Goal: Task Accomplishment & Management: Complete application form

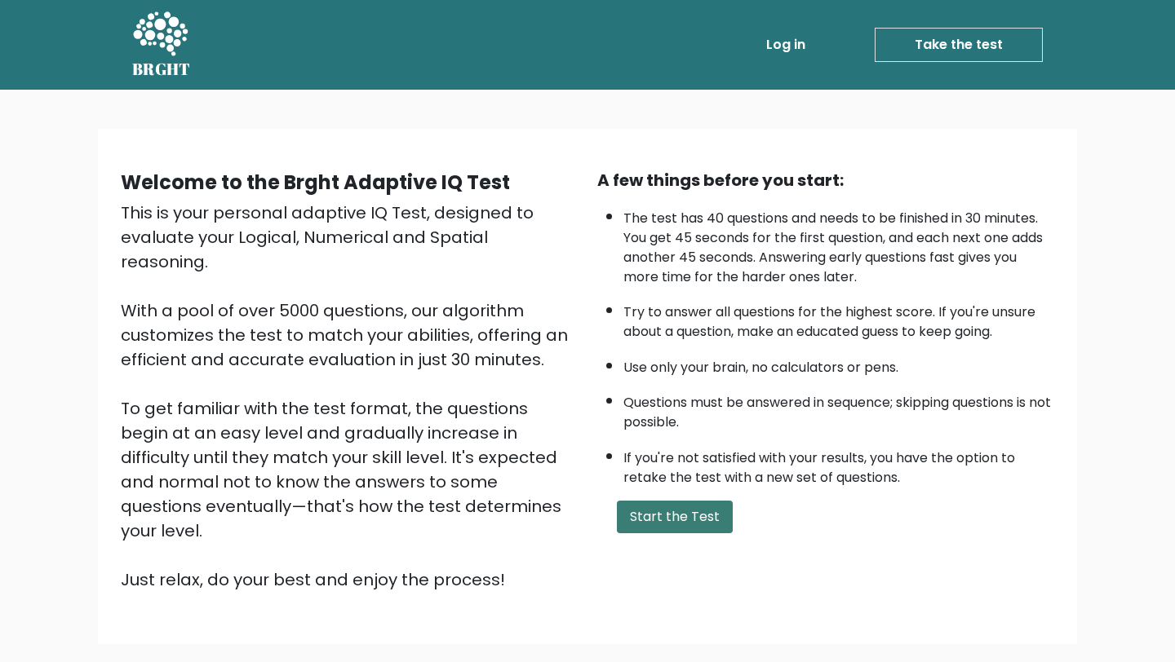
click at [671, 524] on button "Start the Test" at bounding box center [675, 517] width 116 height 33
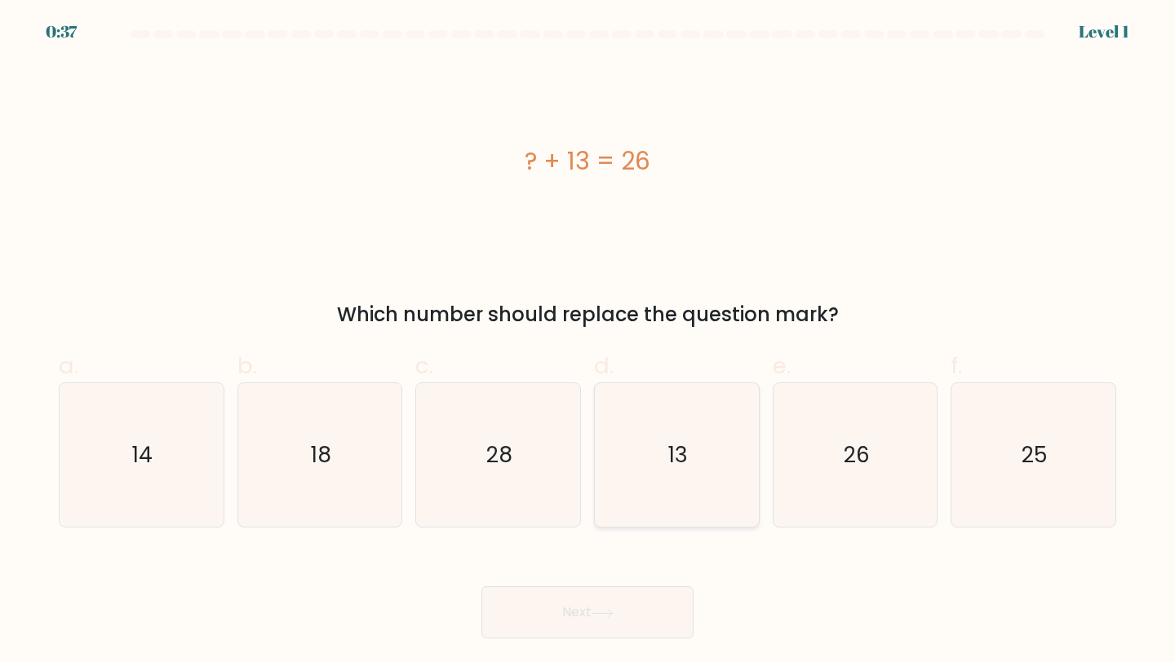
click at [727, 463] on icon "13" at bounding box center [676, 455] width 144 height 144
click at [588, 342] on input "d. 13" at bounding box center [587, 336] width 1 height 11
radio input "true"
click at [613, 602] on button "Next" at bounding box center [587, 613] width 212 height 52
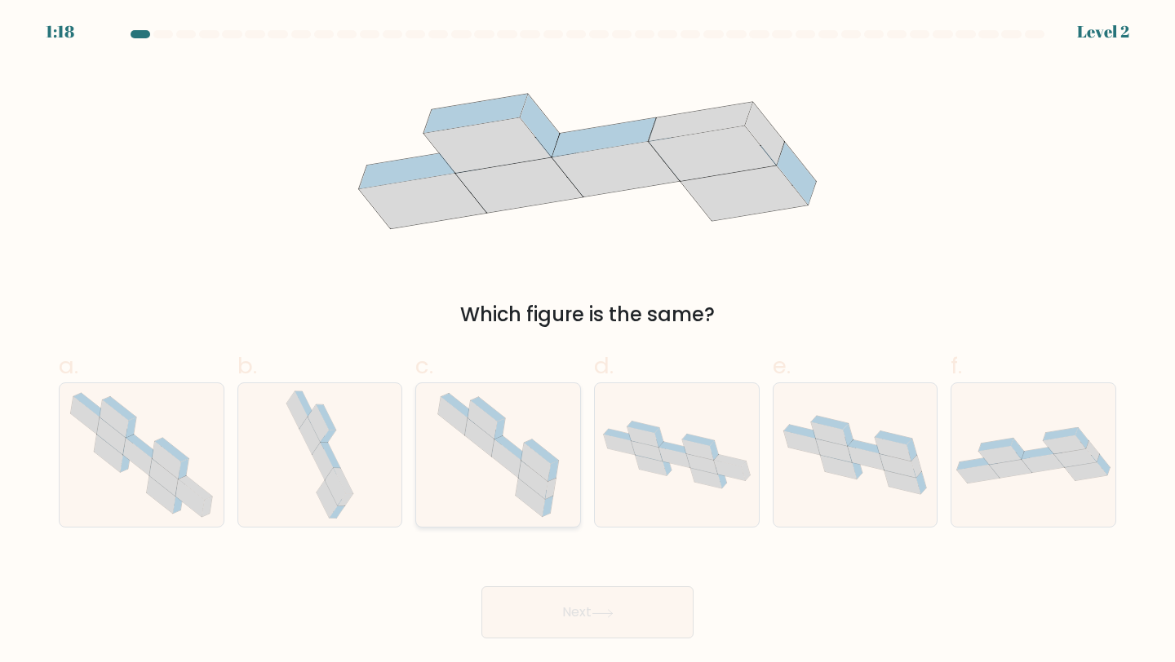
click at [551, 508] on icon at bounding box center [499, 455] width 144 height 144
click at [587, 342] on input "c." at bounding box center [587, 336] width 1 height 11
radio input "true"
click at [1053, 469] on icon at bounding box center [1033, 455] width 164 height 56
click at [588, 342] on input "f." at bounding box center [587, 336] width 1 height 11
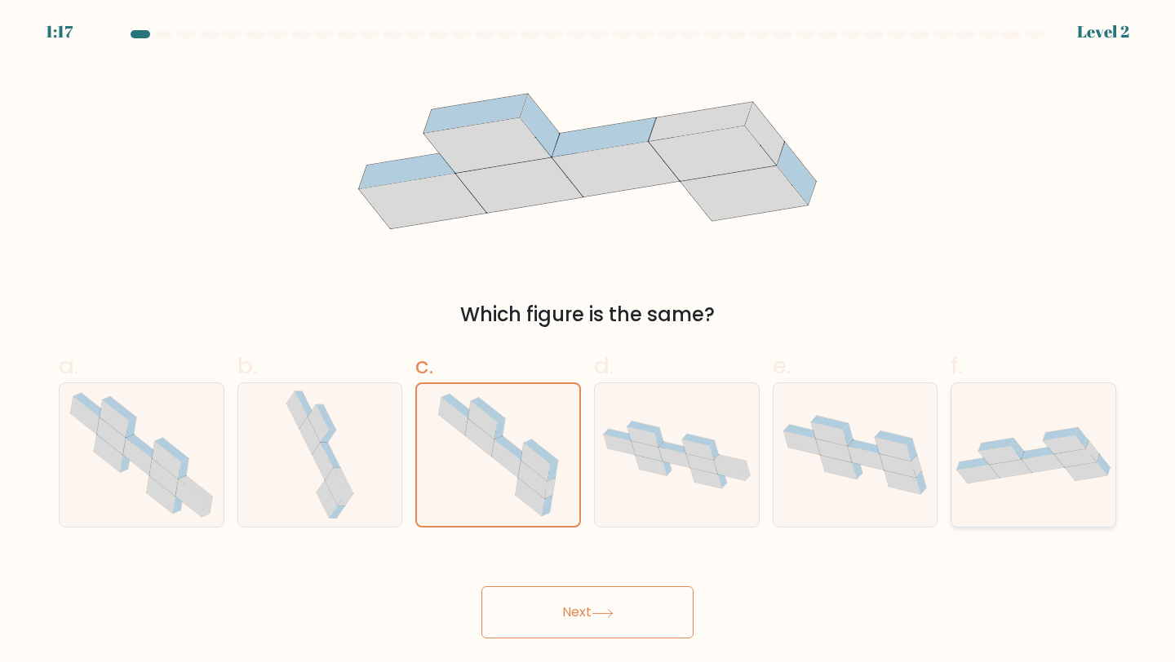
radio input "true"
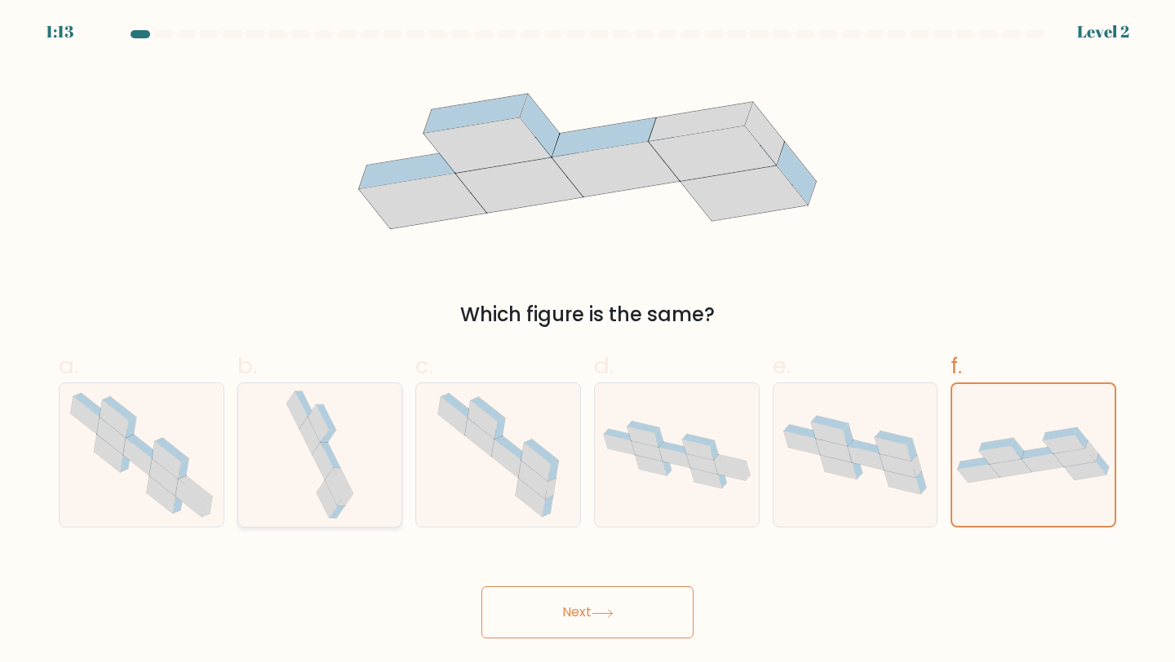
click at [306, 454] on icon at bounding box center [320, 455] width 76 height 144
click at [587, 342] on input "b." at bounding box center [587, 336] width 1 height 11
radio input "true"
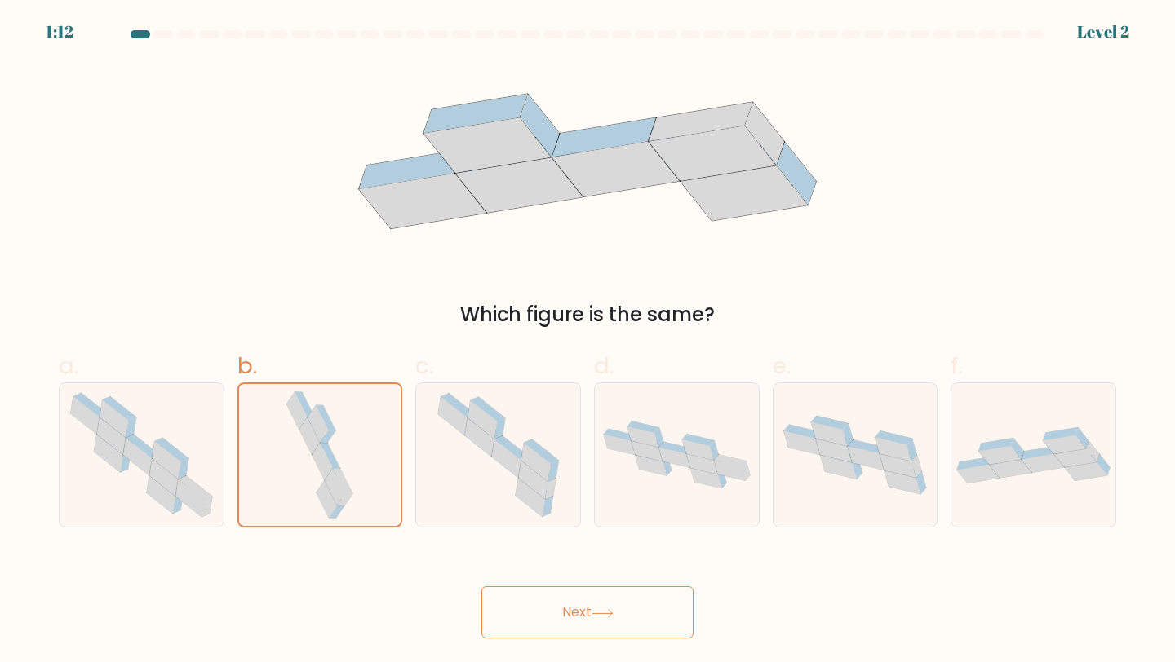
click at [542, 616] on button "Next" at bounding box center [587, 613] width 212 height 52
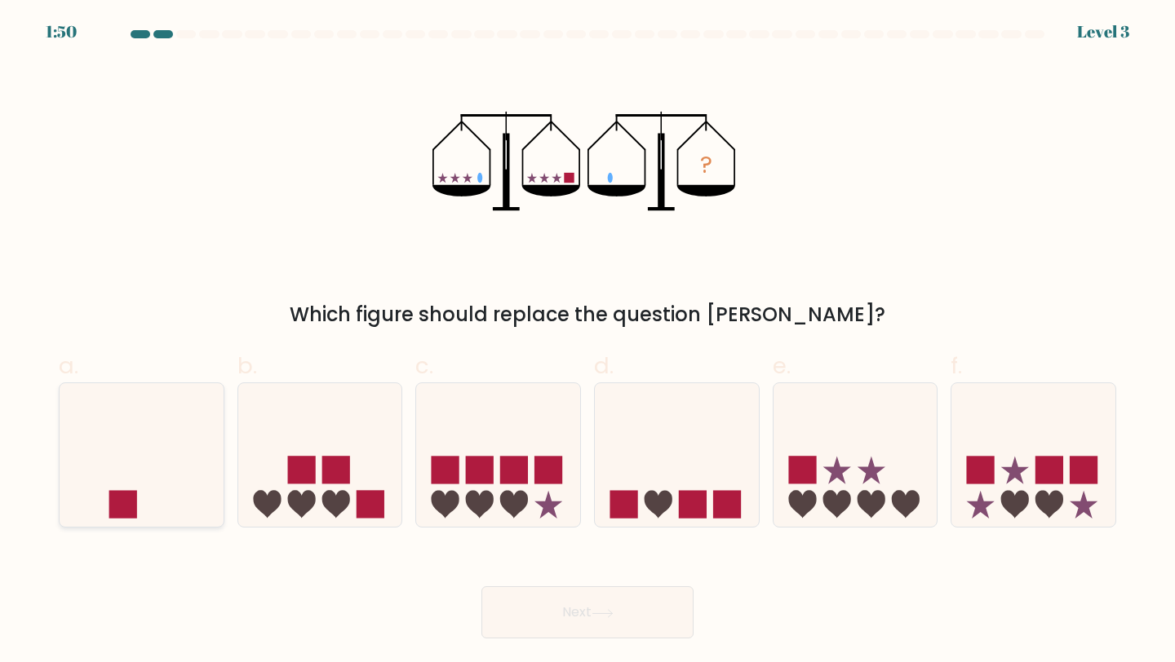
click at [93, 484] on icon at bounding box center [142, 454] width 164 height 135
click at [587, 342] on input "a." at bounding box center [587, 336] width 1 height 11
radio input "true"
click at [602, 598] on button "Next" at bounding box center [587, 613] width 212 height 52
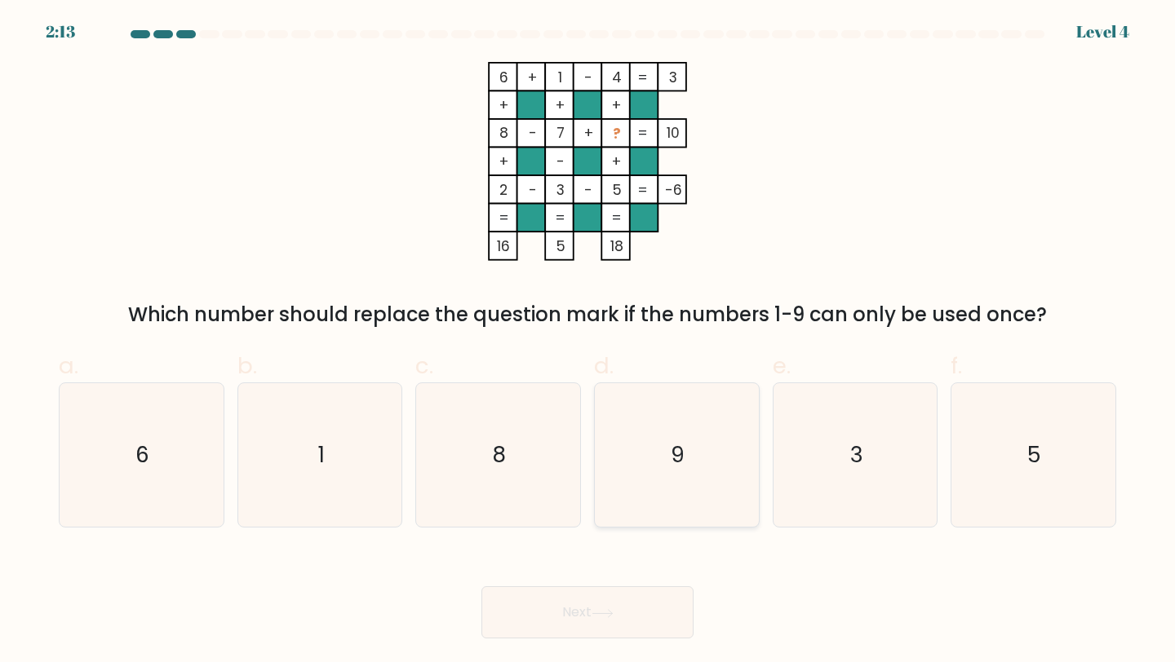
click at [696, 449] on icon "9" at bounding box center [676, 455] width 144 height 144
click at [588, 342] on input "d. 9" at bounding box center [587, 336] width 1 height 11
radio input "true"
click at [664, 613] on button "Next" at bounding box center [587, 613] width 212 height 52
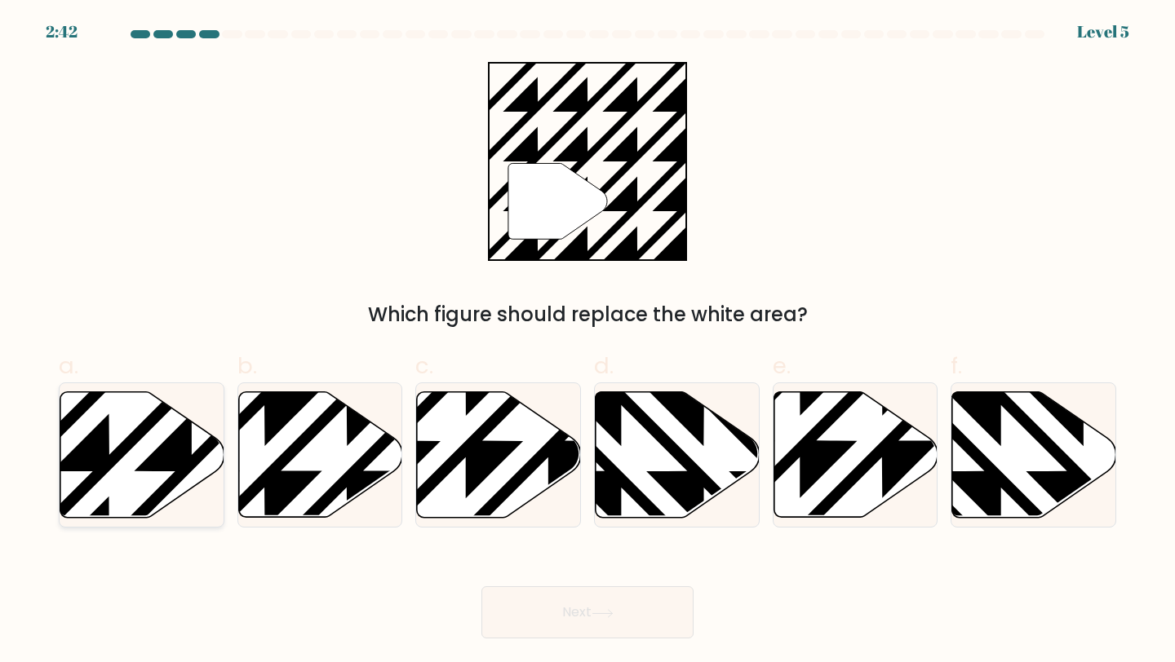
click at [164, 473] on icon at bounding box center [142, 455] width 164 height 126
click at [587, 342] on input "a." at bounding box center [587, 336] width 1 height 11
radio input "true"
click at [609, 648] on body "2:41 Level 5" at bounding box center [587, 331] width 1175 height 662
click at [593, 627] on button "Next" at bounding box center [587, 613] width 212 height 52
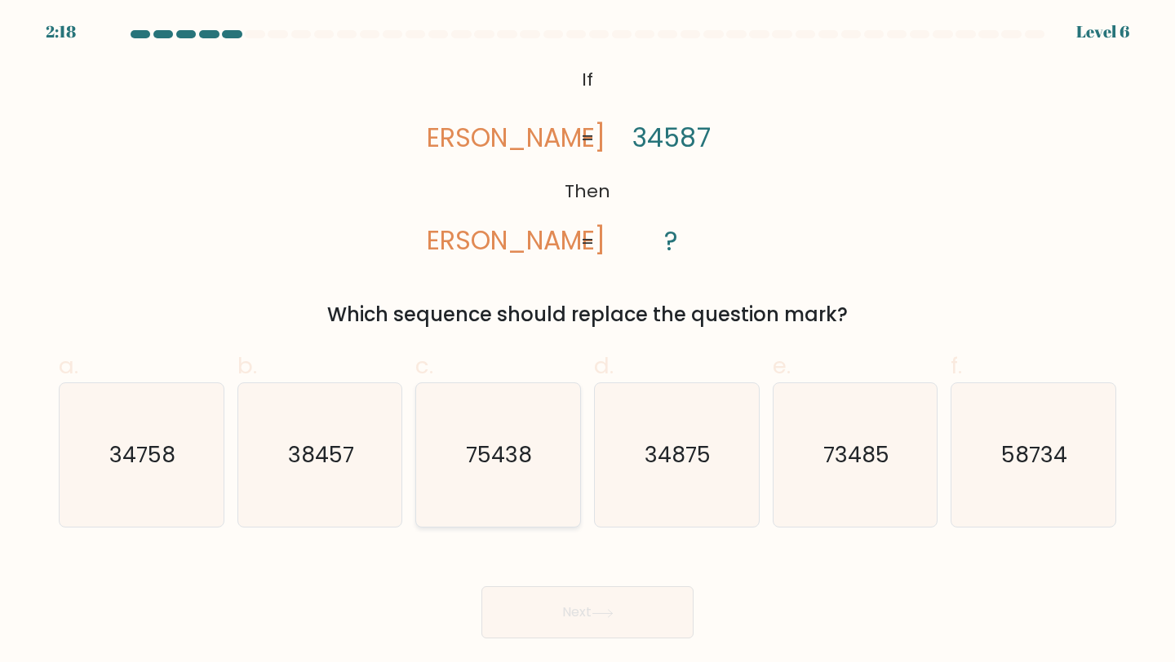
click at [449, 467] on icon "75438" at bounding box center [498, 455] width 144 height 144
click at [587, 342] on input "c. 75438" at bounding box center [587, 336] width 1 height 11
radio input "true"
click at [856, 434] on icon "73485" at bounding box center [855, 455] width 144 height 144
click at [588, 342] on input "e. 73485" at bounding box center [587, 336] width 1 height 11
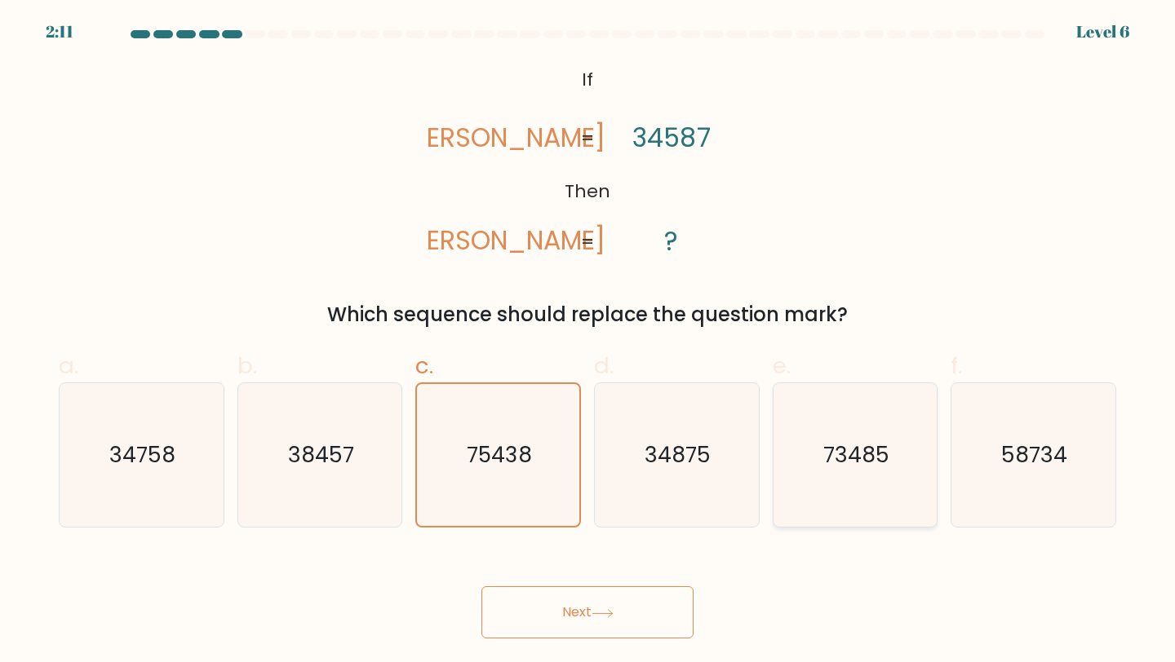
radio input "true"
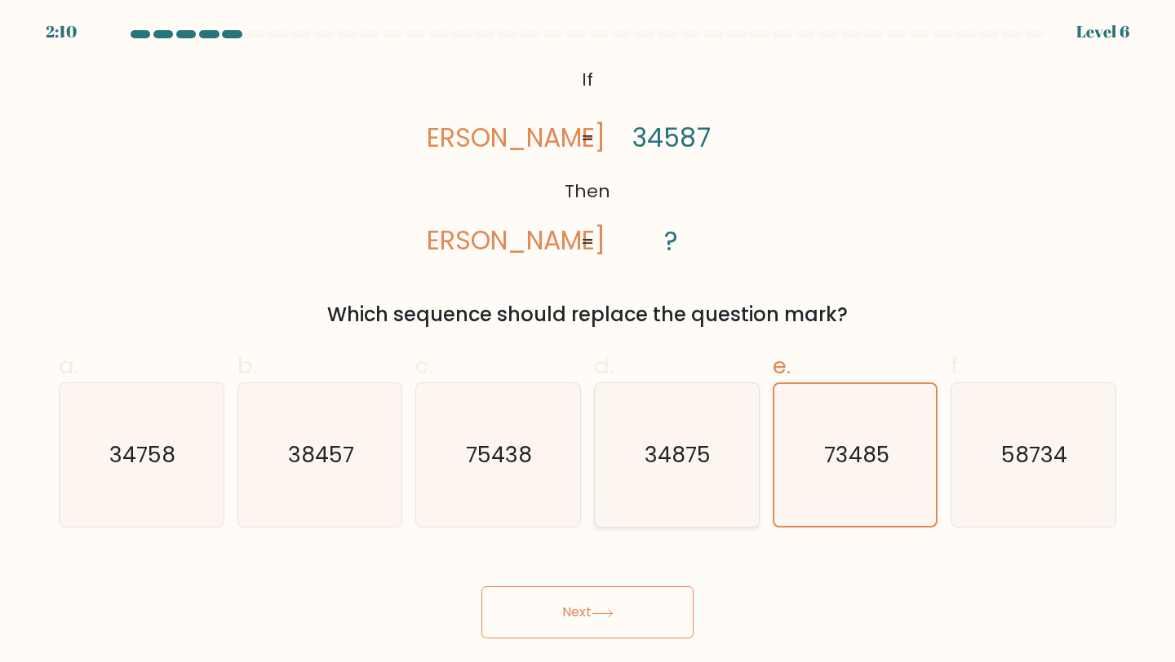
click at [669, 439] on icon "34875" at bounding box center [676, 455] width 144 height 144
click at [588, 342] on input "d. 34875" at bounding box center [587, 336] width 1 height 11
radio input "true"
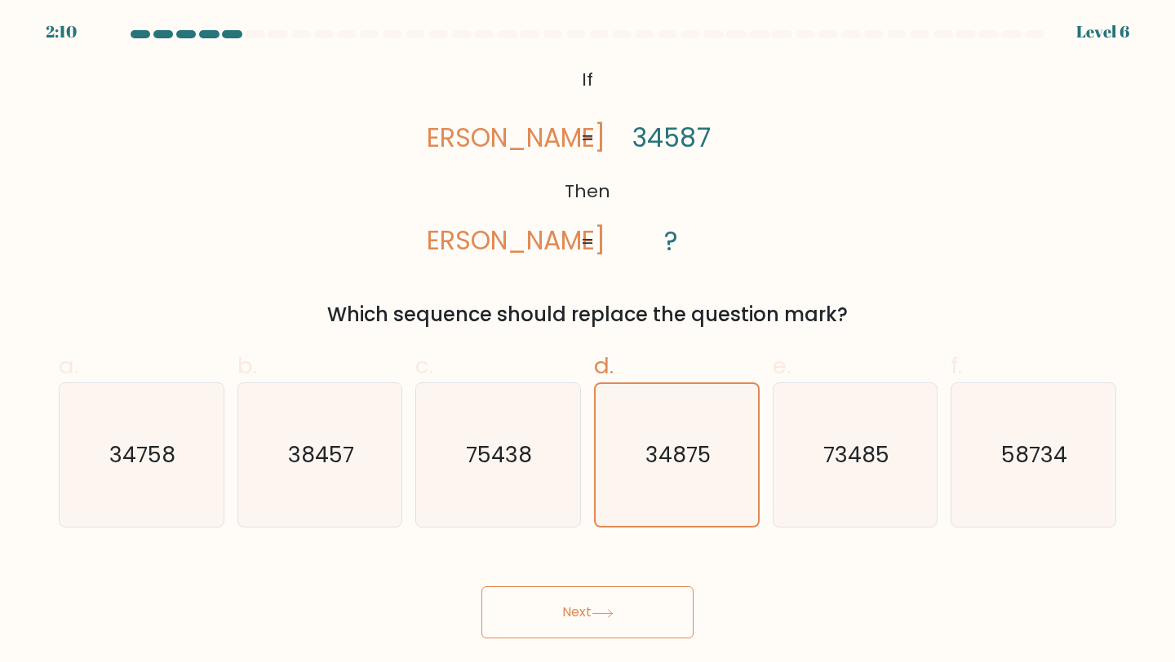
click at [604, 614] on icon at bounding box center [602, 613] width 22 height 9
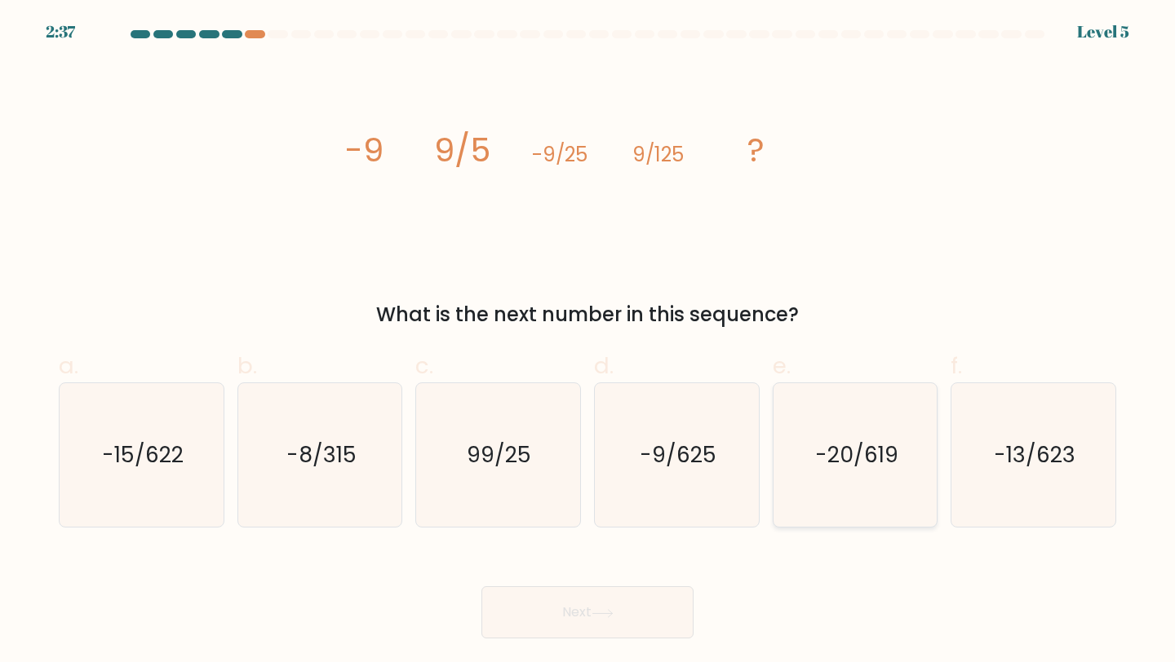
click at [839, 442] on text "-20/619" at bounding box center [856, 455] width 83 height 30
click at [588, 342] on input "e. -20/619" at bounding box center [587, 336] width 1 height 11
radio input "true"
click at [839, 442] on text "-20/619" at bounding box center [856, 455] width 81 height 29
click at [588, 342] on input "e. -20/619" at bounding box center [587, 336] width 1 height 11
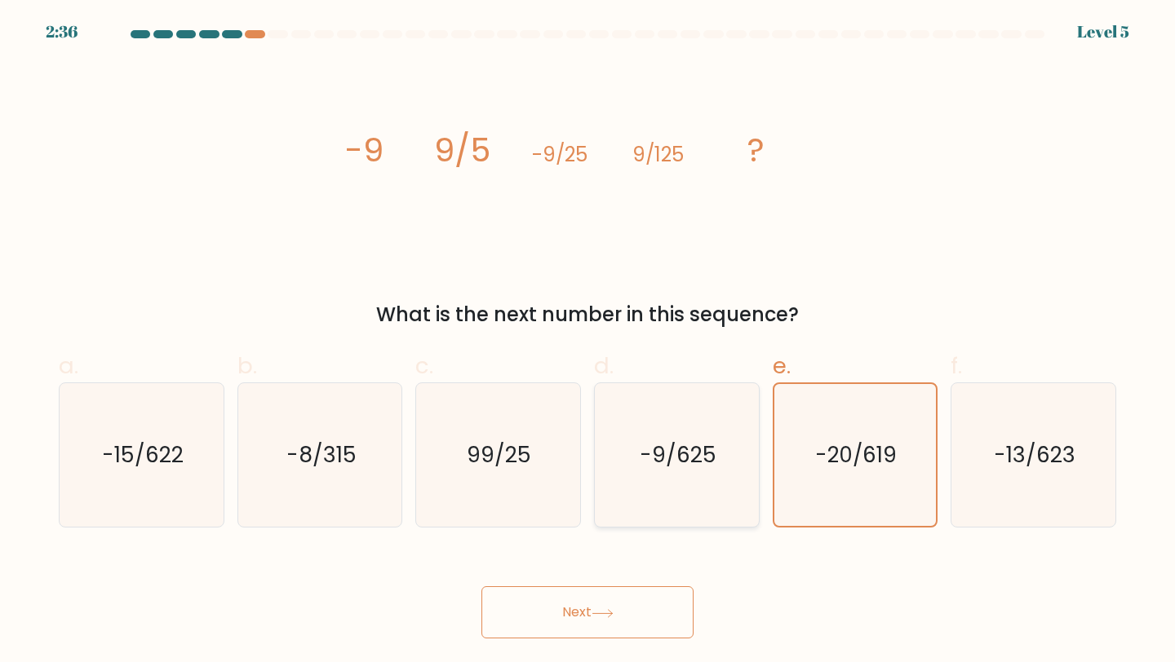
click at [711, 442] on text "-9/625" at bounding box center [678, 455] width 77 height 30
click at [588, 342] on input "d. -9/625" at bounding box center [587, 336] width 1 height 11
radio input "true"
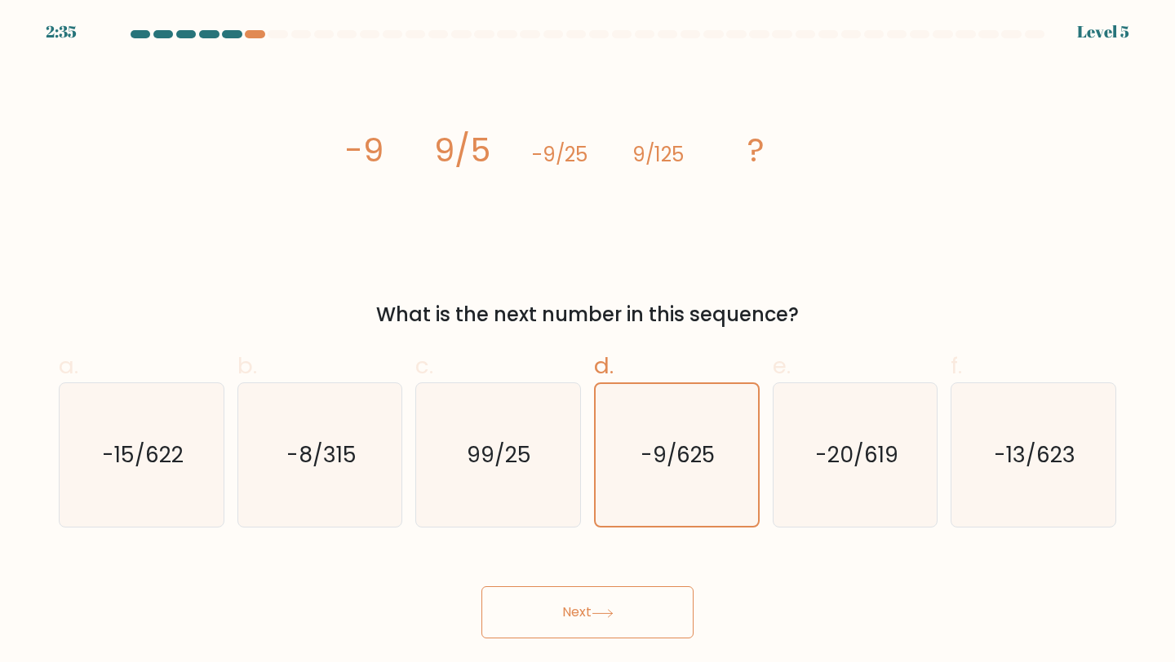
click at [652, 621] on button "Next" at bounding box center [587, 613] width 212 height 52
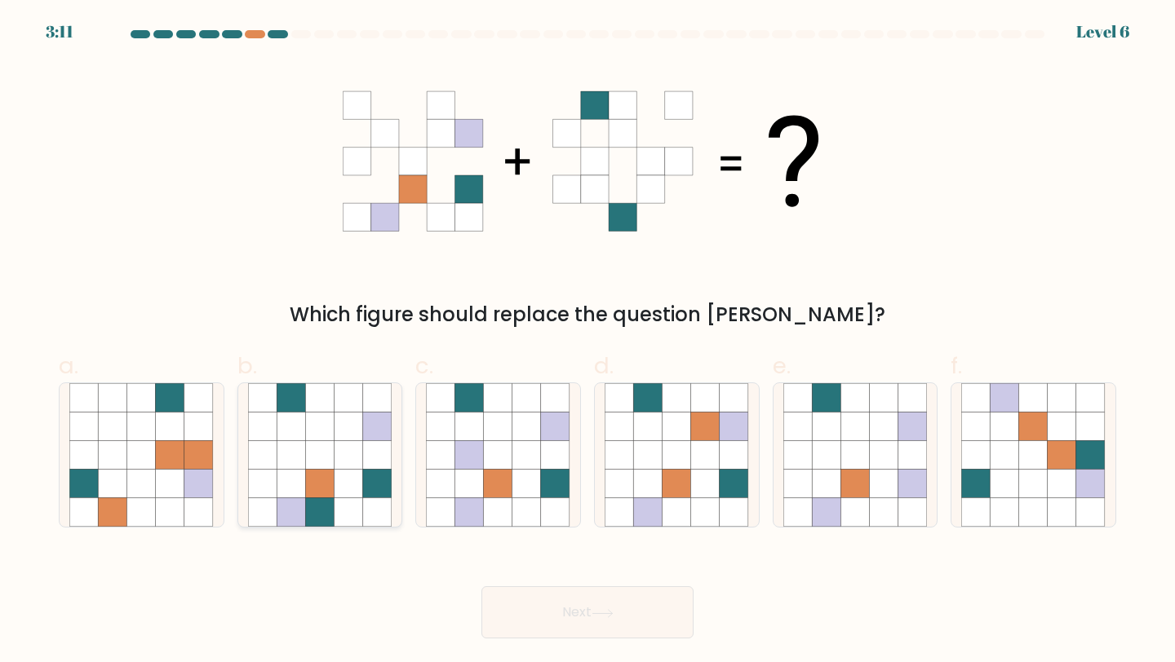
click at [350, 489] on icon at bounding box center [348, 484] width 29 height 29
click at [587, 342] on input "b." at bounding box center [587, 336] width 1 height 11
radio input "true"
click at [623, 582] on div "Next" at bounding box center [587, 592] width 1077 height 91
click at [623, 622] on button "Next" at bounding box center [587, 613] width 212 height 52
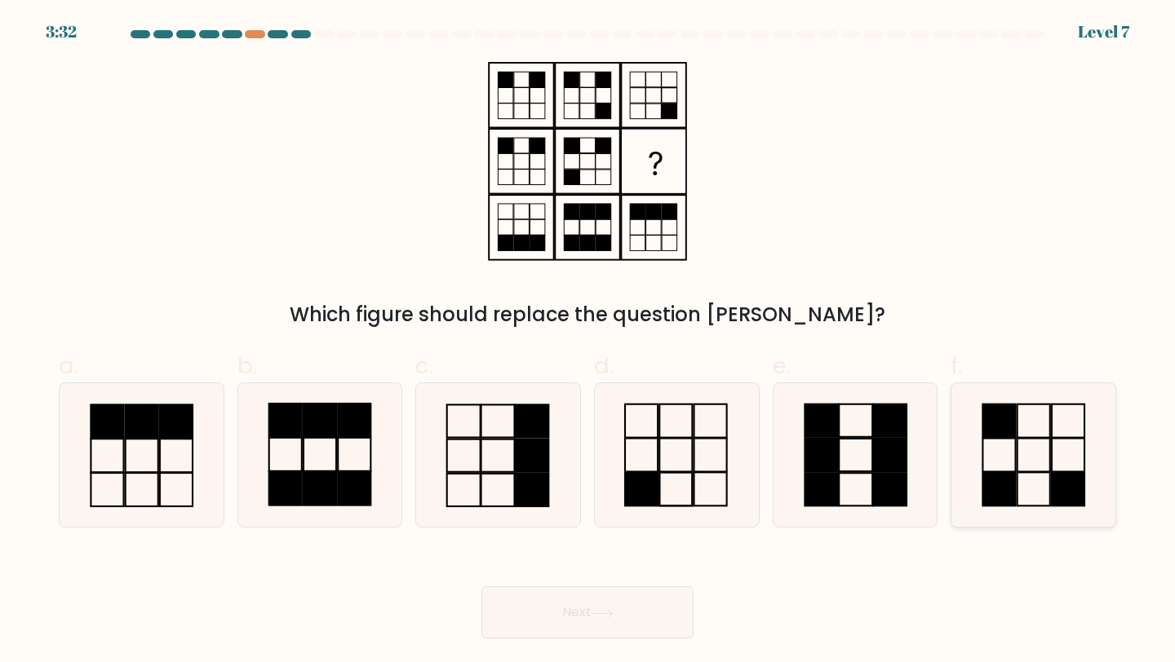
click at [1003, 465] on icon at bounding box center [1033, 455] width 144 height 144
click at [588, 342] on input "f." at bounding box center [587, 336] width 1 height 11
radio input "true"
click at [848, 453] on icon at bounding box center [855, 455] width 144 height 144
click at [588, 342] on input "e." at bounding box center [587, 336] width 1 height 11
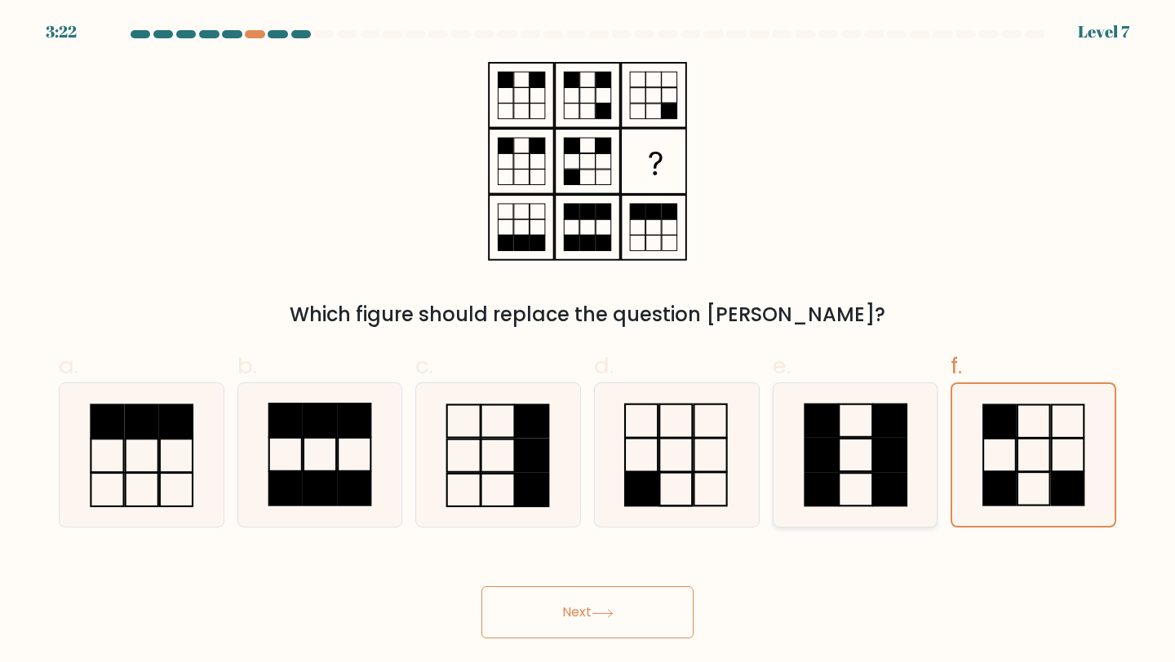
radio input "true"
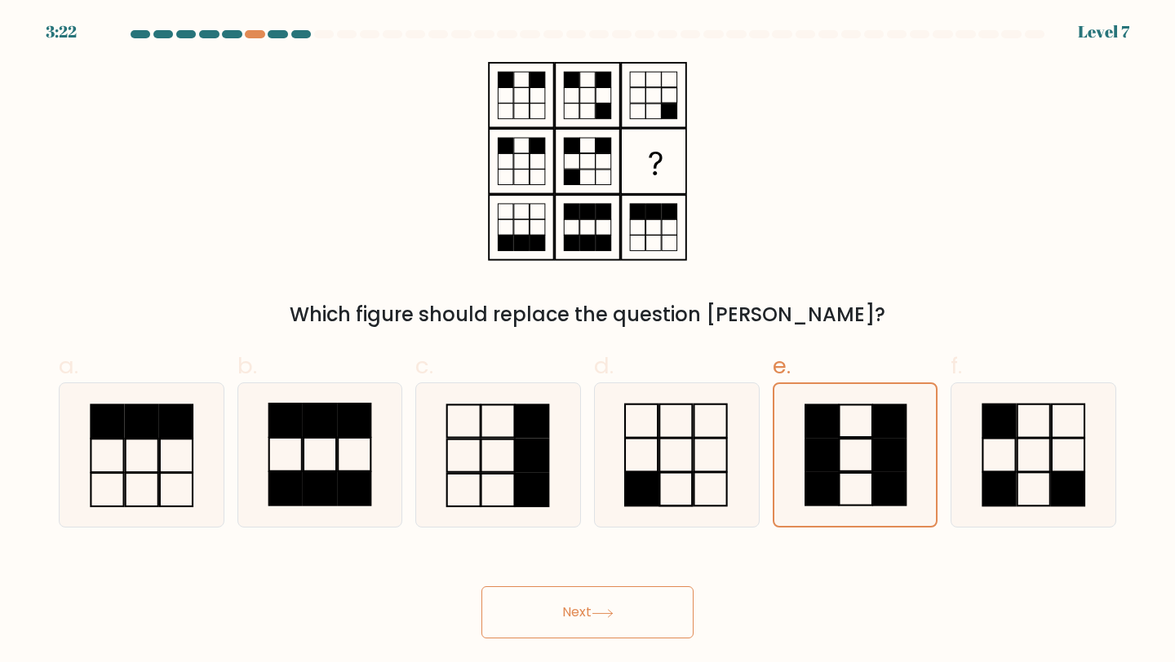
click at [679, 603] on button "Next" at bounding box center [587, 613] width 212 height 52
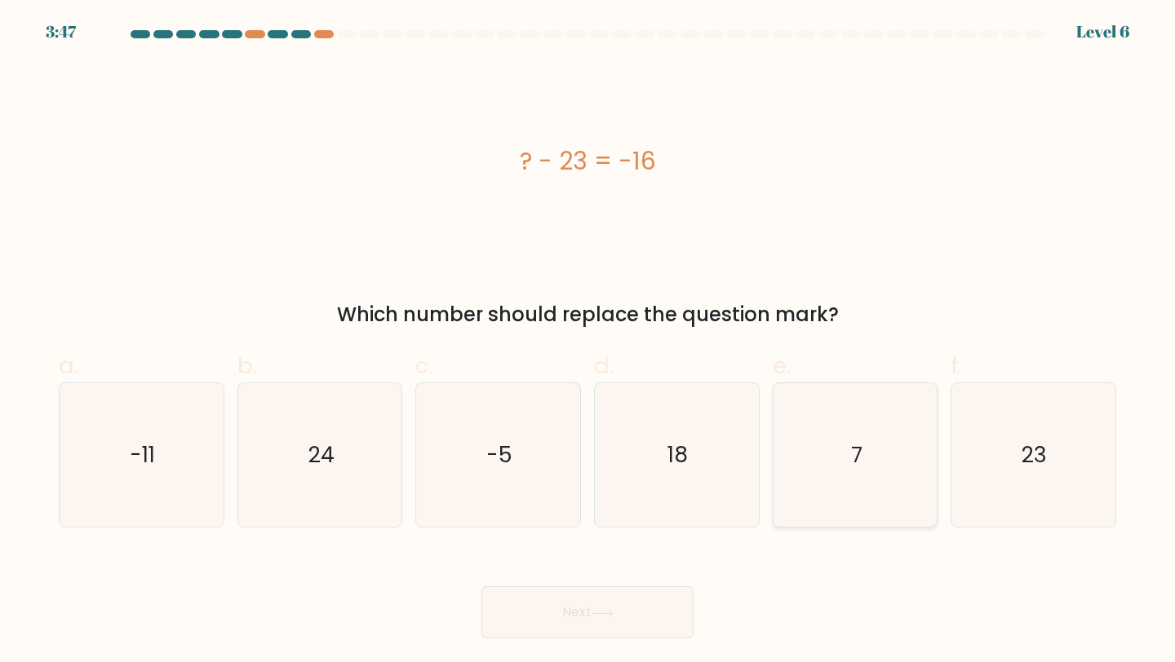
click at [854, 474] on icon "7" at bounding box center [855, 455] width 144 height 144
click at [588, 342] on input "e. 7" at bounding box center [587, 336] width 1 height 11
radio input "true"
click at [610, 624] on button "Next" at bounding box center [587, 613] width 212 height 52
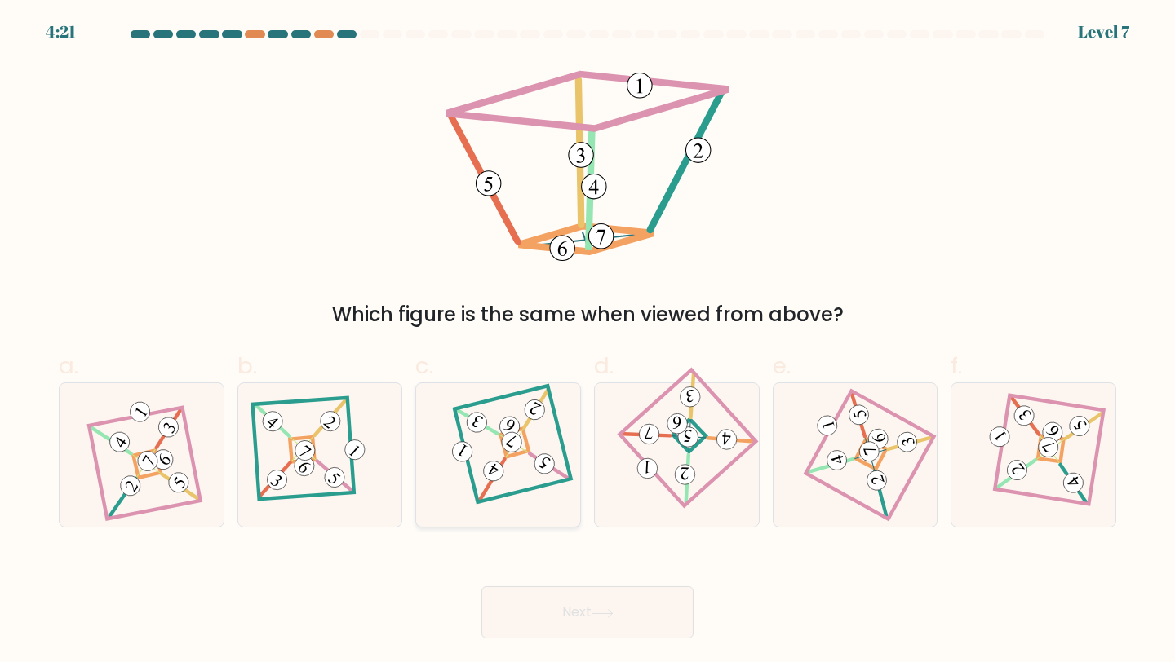
click at [541, 484] on icon at bounding box center [498, 455] width 100 height 115
click at [587, 342] on input "c." at bounding box center [587, 336] width 1 height 11
radio input "true"
click at [857, 488] on icon at bounding box center [855, 455] width 99 height 115
click at [588, 342] on input "e." at bounding box center [587, 336] width 1 height 11
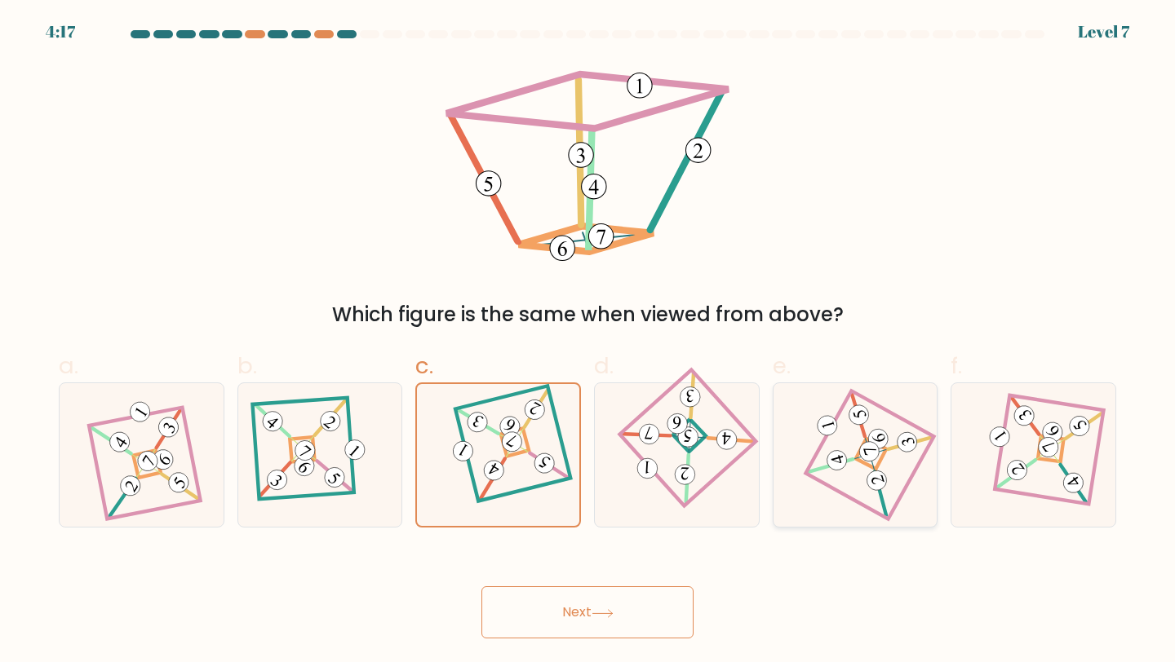
radio input "true"
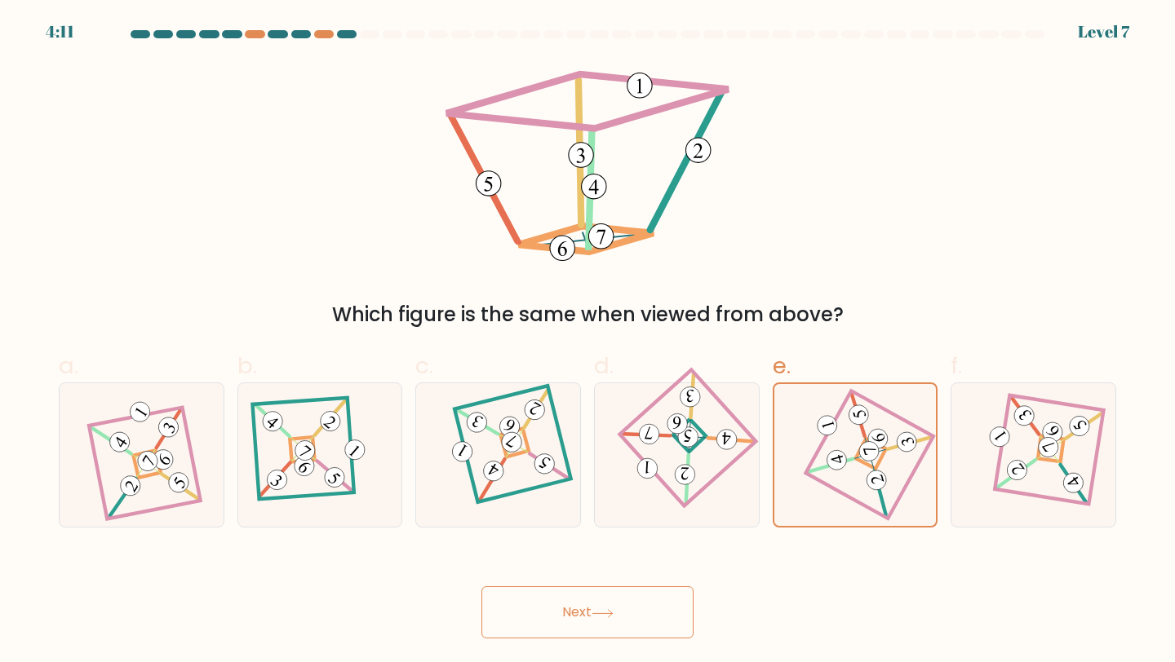
click at [649, 598] on button "Next" at bounding box center [587, 613] width 212 height 52
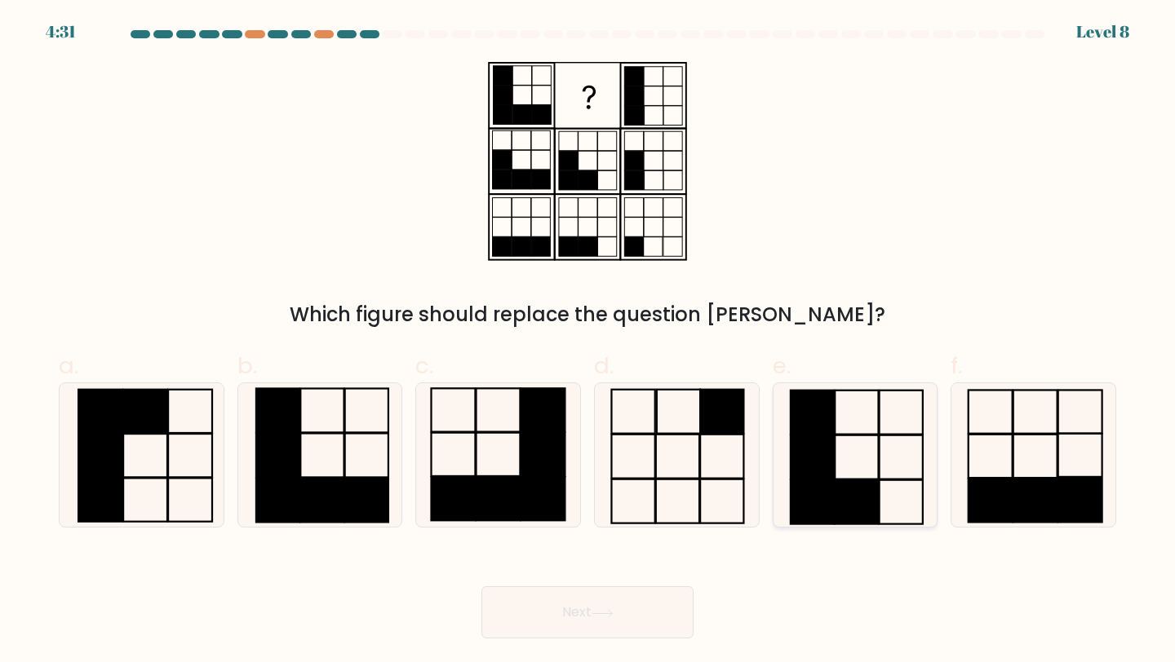
click at [919, 462] on icon at bounding box center [855, 455] width 144 height 144
click at [588, 342] on input "e." at bounding box center [587, 336] width 1 height 11
radio input "true"
click at [560, 641] on body "4:31 Level 8" at bounding box center [587, 331] width 1175 height 662
click at [559, 626] on button "Next" at bounding box center [587, 613] width 212 height 52
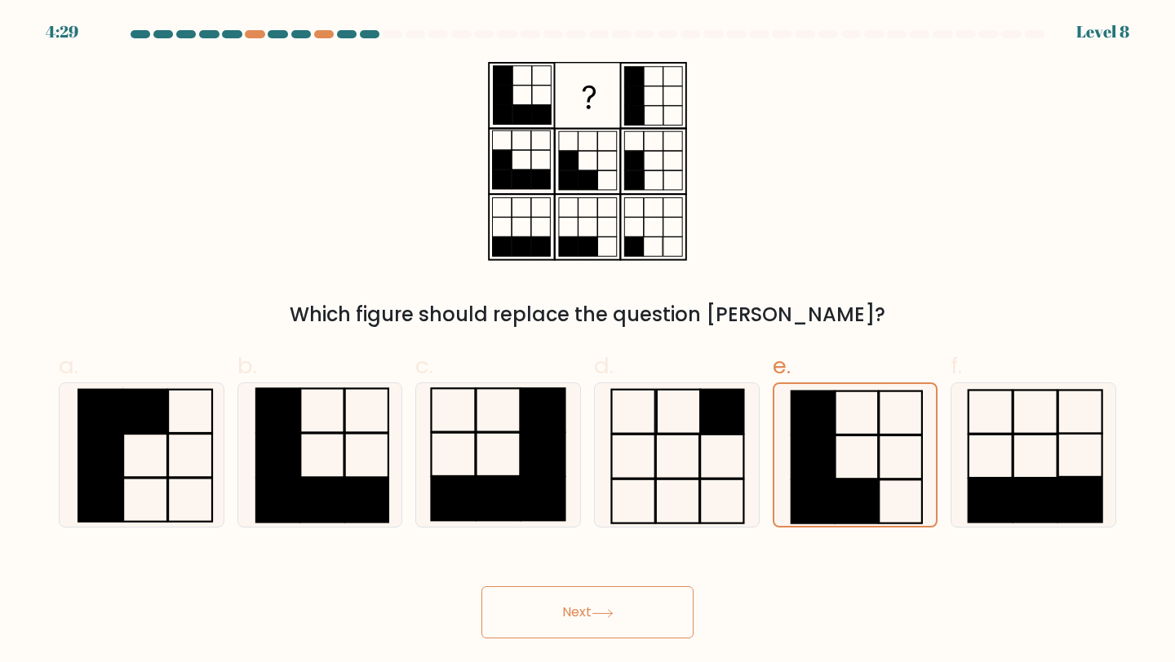
click at [603, 602] on button "Next" at bounding box center [587, 613] width 212 height 52
click at [588, 621] on button "Next" at bounding box center [587, 613] width 212 height 52
click at [832, 489] on rect at bounding box center [811, 501] width 43 height 43
click at [588, 342] on input "e." at bounding box center [587, 336] width 1 height 11
click at [593, 628] on button "Next" at bounding box center [587, 613] width 212 height 52
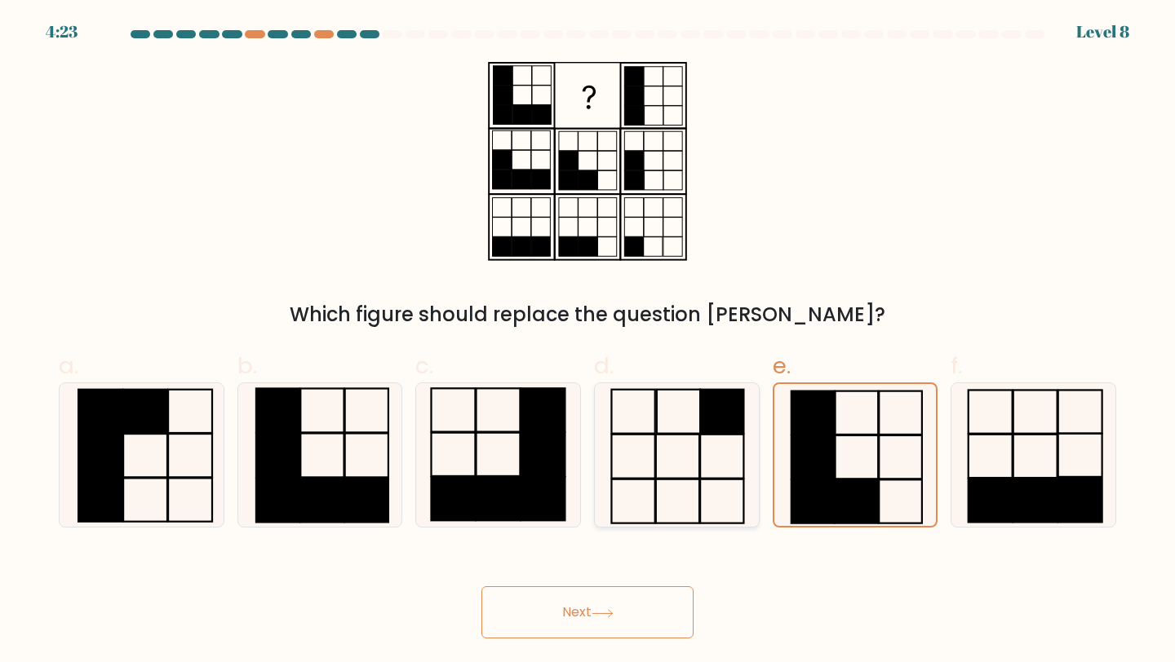
click at [674, 457] on icon at bounding box center [676, 455] width 144 height 144
click at [588, 342] on input "d." at bounding box center [587, 336] width 1 height 11
radio input "true"
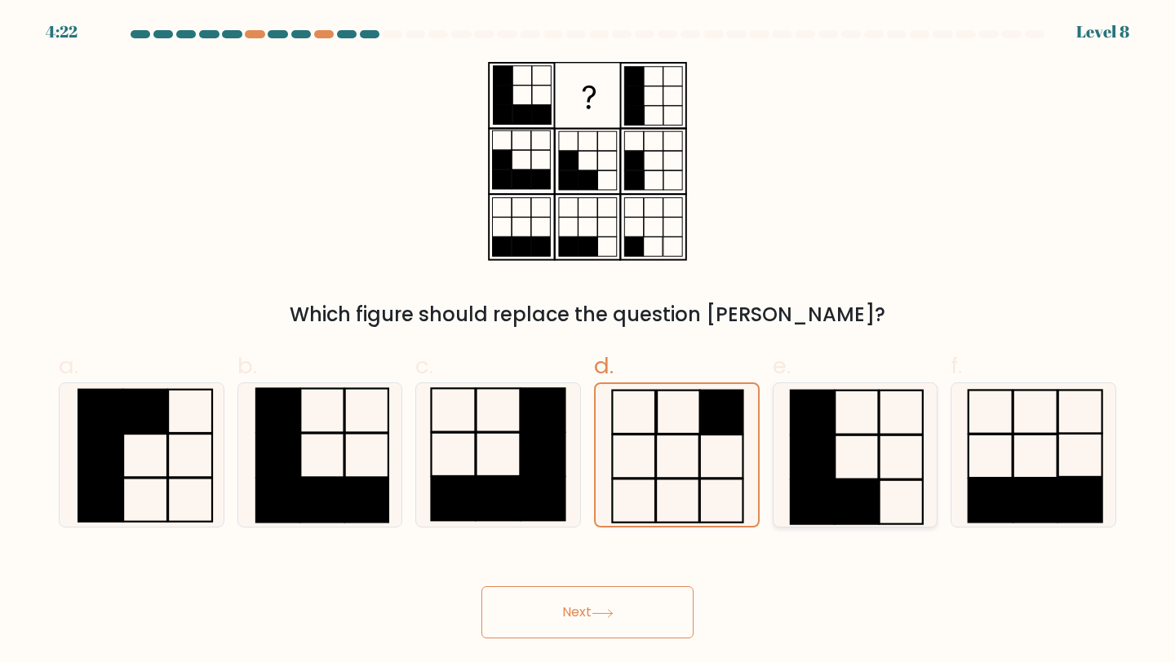
click at [849, 437] on icon at bounding box center [855, 455] width 144 height 144
click at [588, 342] on input "e." at bounding box center [587, 336] width 1 height 11
radio input "true"
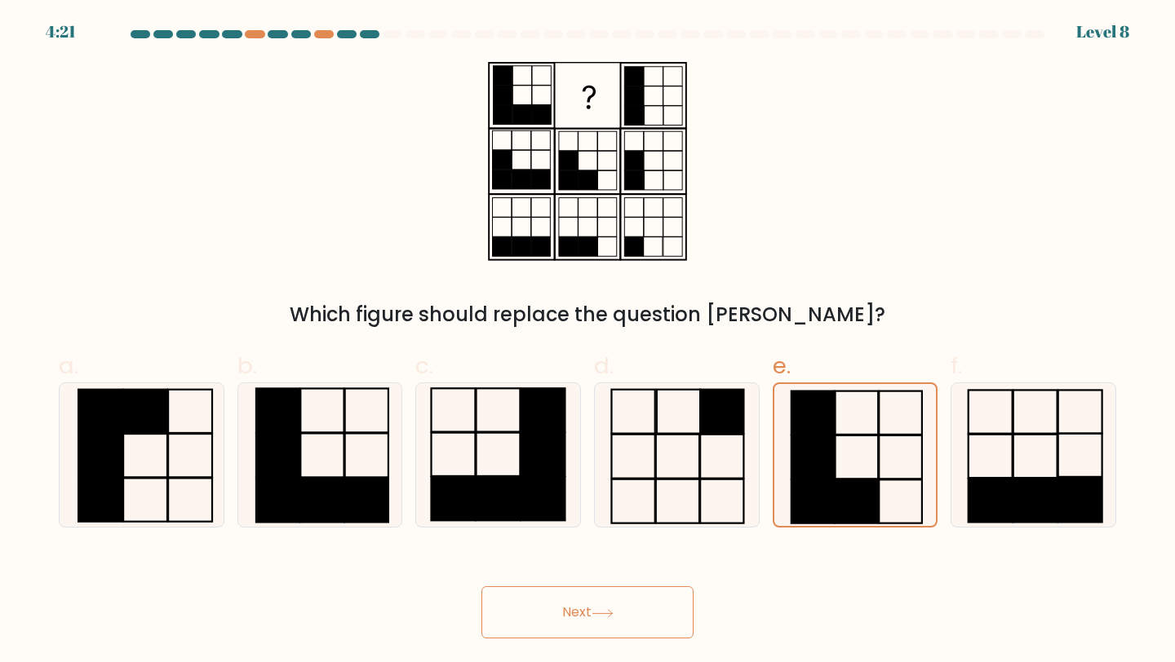
click at [615, 602] on button "Next" at bounding box center [587, 613] width 212 height 52
click at [611, 626] on button "Next" at bounding box center [587, 613] width 212 height 52
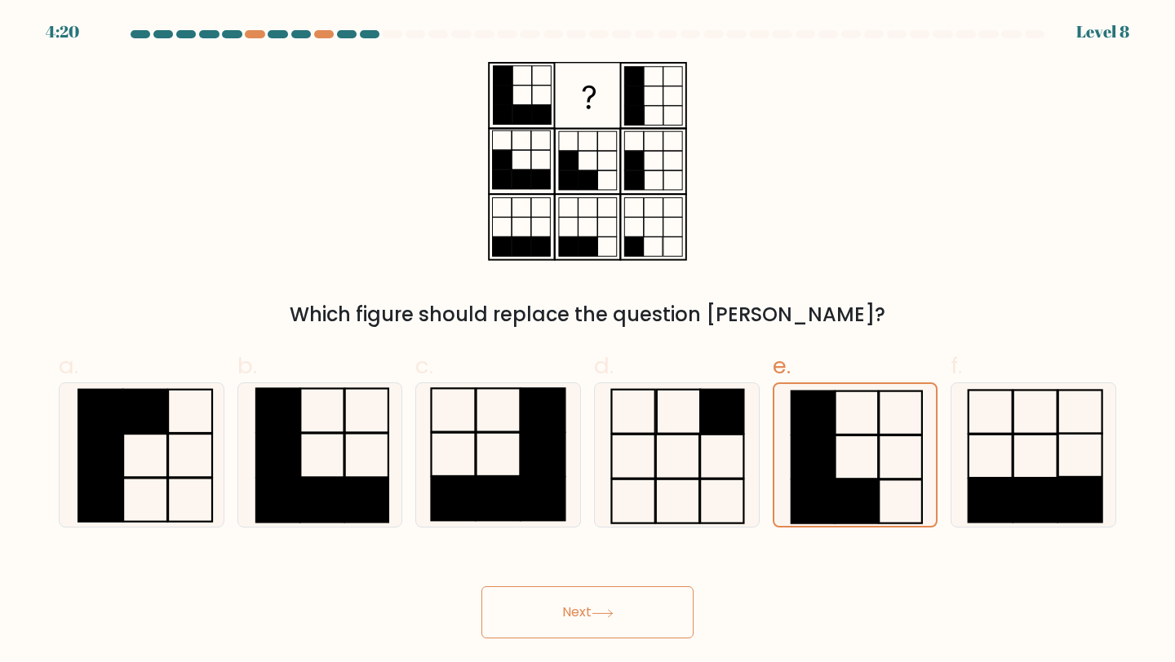
click at [611, 626] on button "Next" at bounding box center [587, 613] width 212 height 52
click at [539, 614] on button "Next" at bounding box center [587, 613] width 212 height 52
click at [503, 429] on icon at bounding box center [498, 455] width 144 height 144
click at [587, 342] on input "c." at bounding box center [587, 336] width 1 height 11
radio input "true"
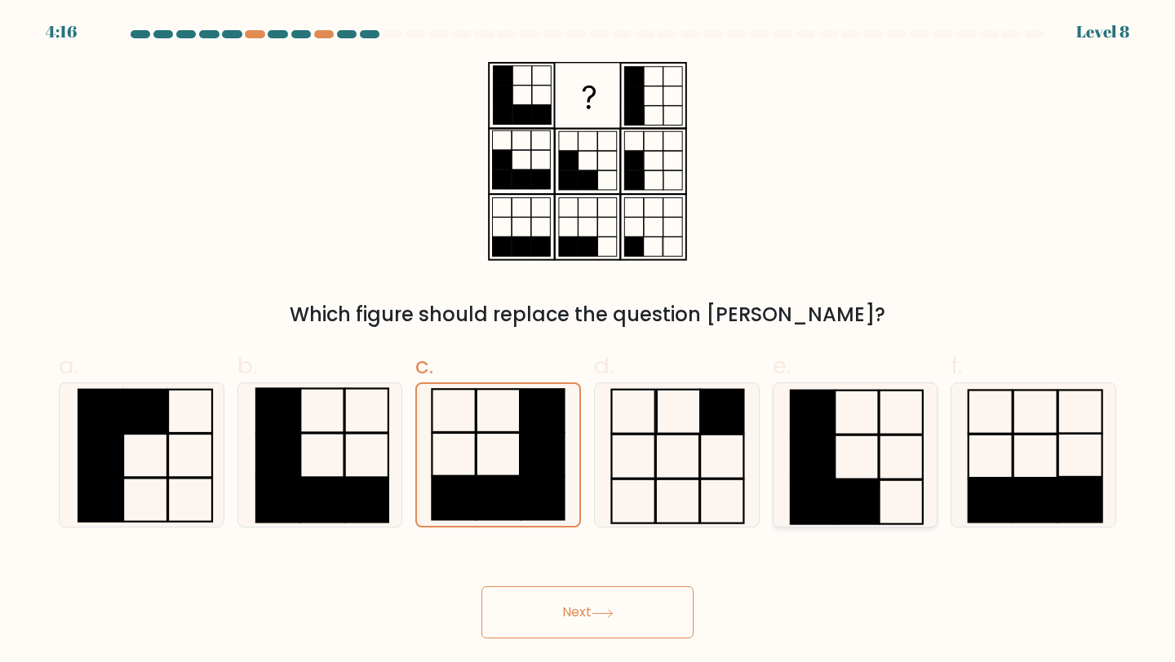
click at [776, 459] on div at bounding box center [856, 456] width 166 height 146
click at [588, 342] on input "e." at bounding box center [587, 336] width 1 height 11
radio input "true"
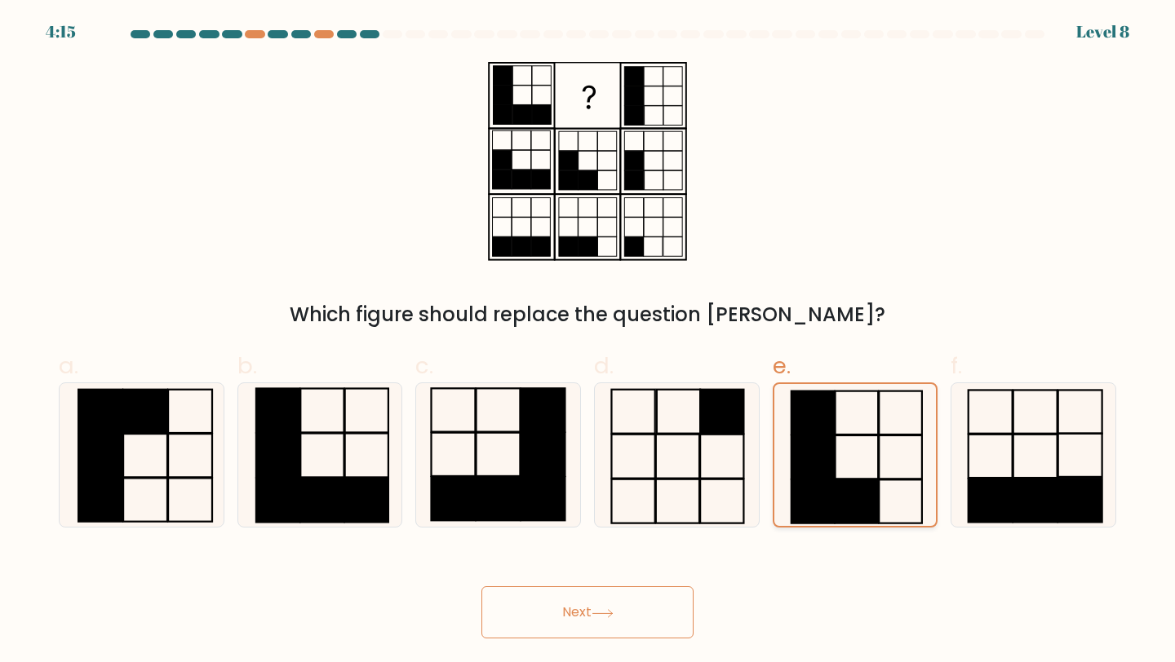
click at [821, 459] on rect at bounding box center [811, 457] width 43 height 43
click at [588, 342] on input "e." at bounding box center [587, 336] width 1 height 11
click at [645, 608] on button "Next" at bounding box center [587, 613] width 212 height 52
click at [675, 478] on rect at bounding box center [677, 457] width 43 height 44
click at [588, 342] on input "d." at bounding box center [587, 336] width 1 height 11
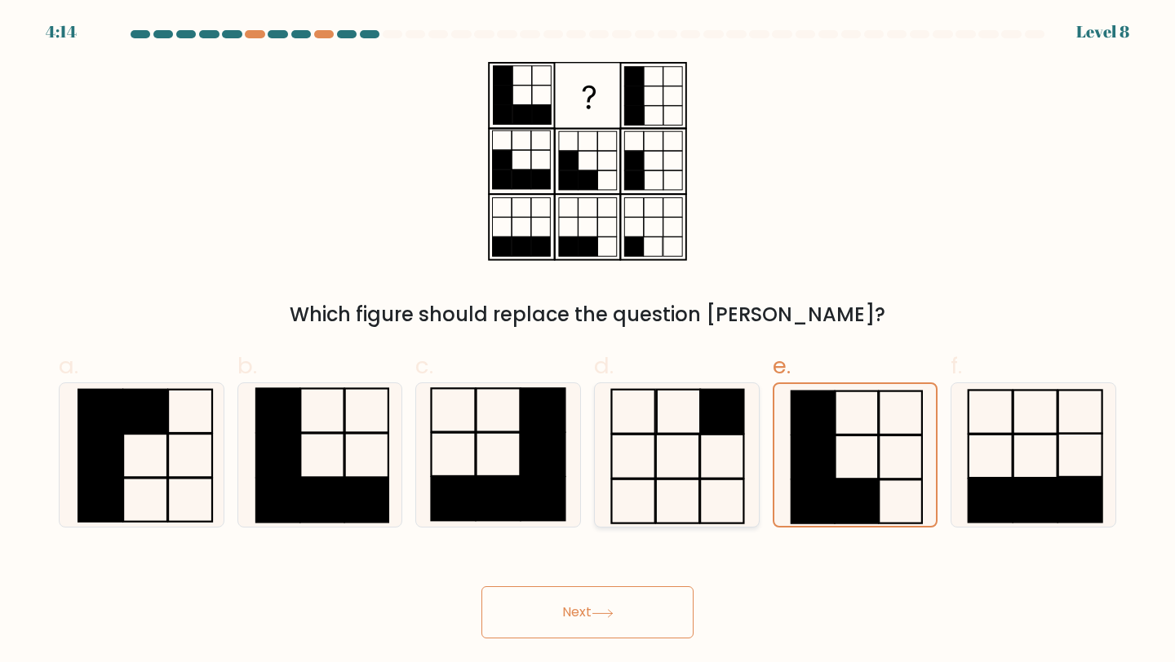
radio input "true"
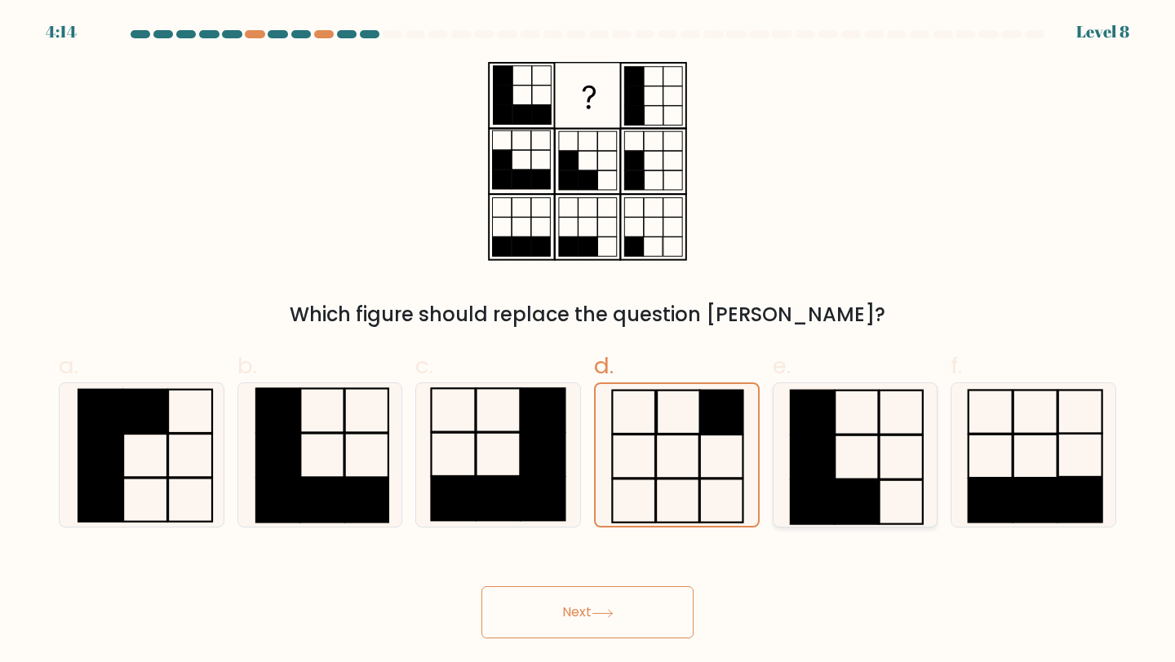
click at [890, 473] on icon at bounding box center [855, 455] width 144 height 144
click at [588, 342] on input "e." at bounding box center [587, 336] width 1 height 11
radio input "true"
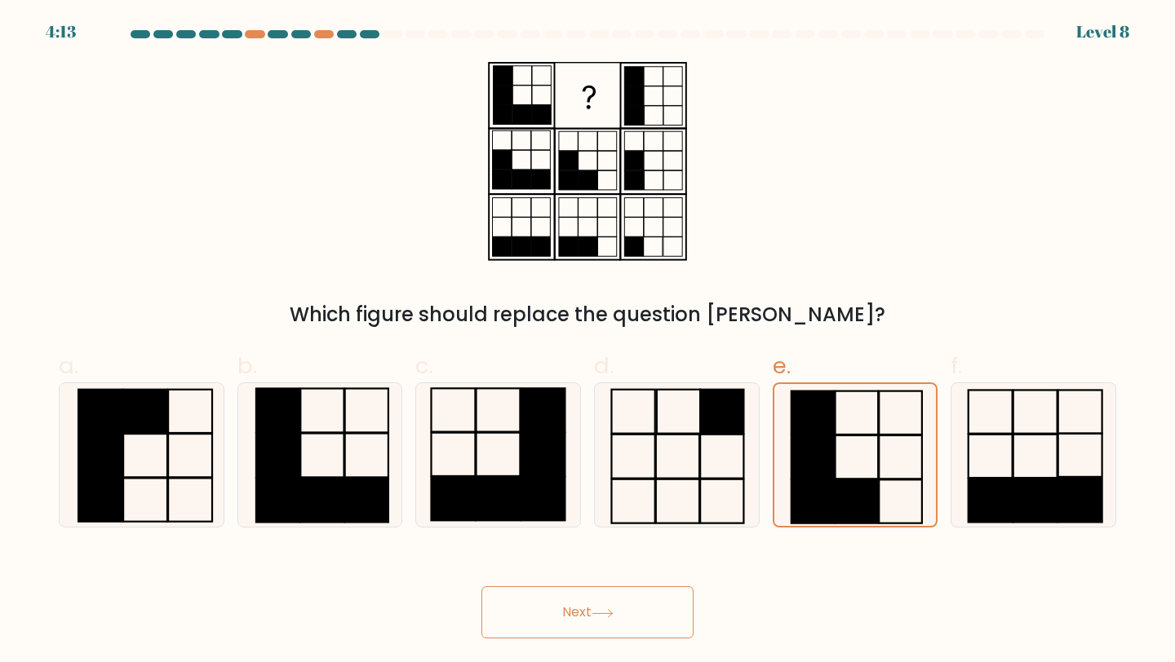
click at [551, 631] on button "Next" at bounding box center [587, 613] width 212 height 52
click at [613, 126] on rect at bounding box center [588, 96] width 64 height 64
click at [378, 488] on rect at bounding box center [366, 501] width 43 height 44
click at [587, 342] on input "b." at bounding box center [587, 336] width 1 height 11
radio input "true"
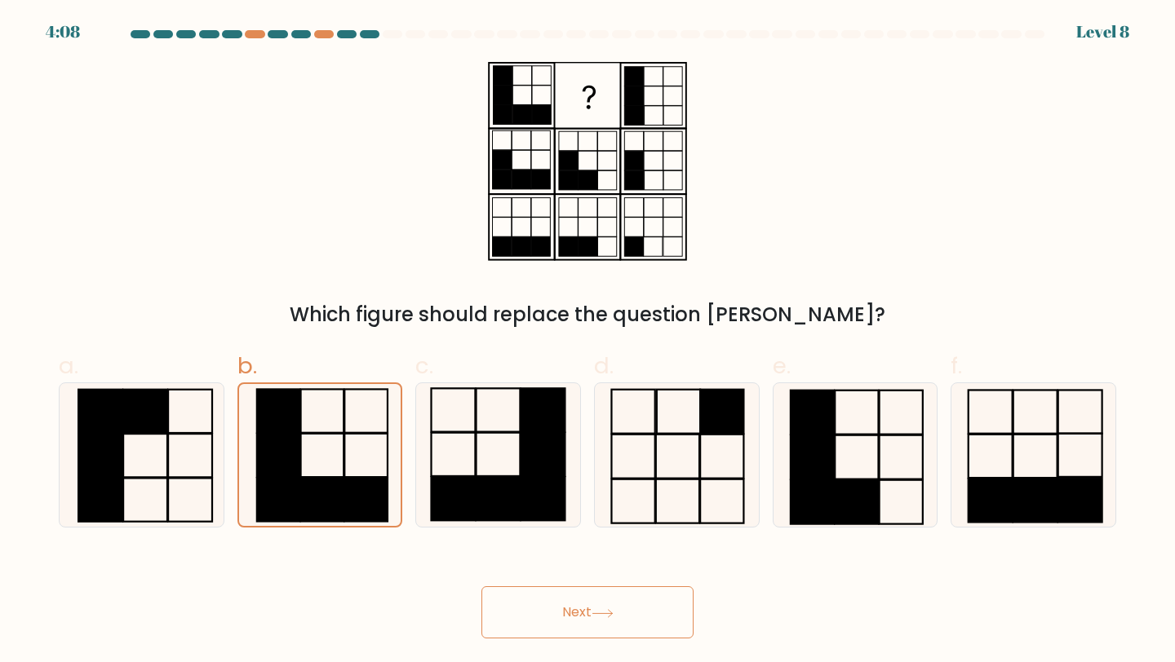
click at [573, 648] on body "4:08 Level 8" at bounding box center [587, 331] width 1175 height 662
click at [570, 626] on button "Next" at bounding box center [587, 613] width 212 height 52
click at [841, 478] on icon at bounding box center [855, 455] width 144 height 144
click at [588, 342] on input "e." at bounding box center [587, 336] width 1 height 11
radio input "true"
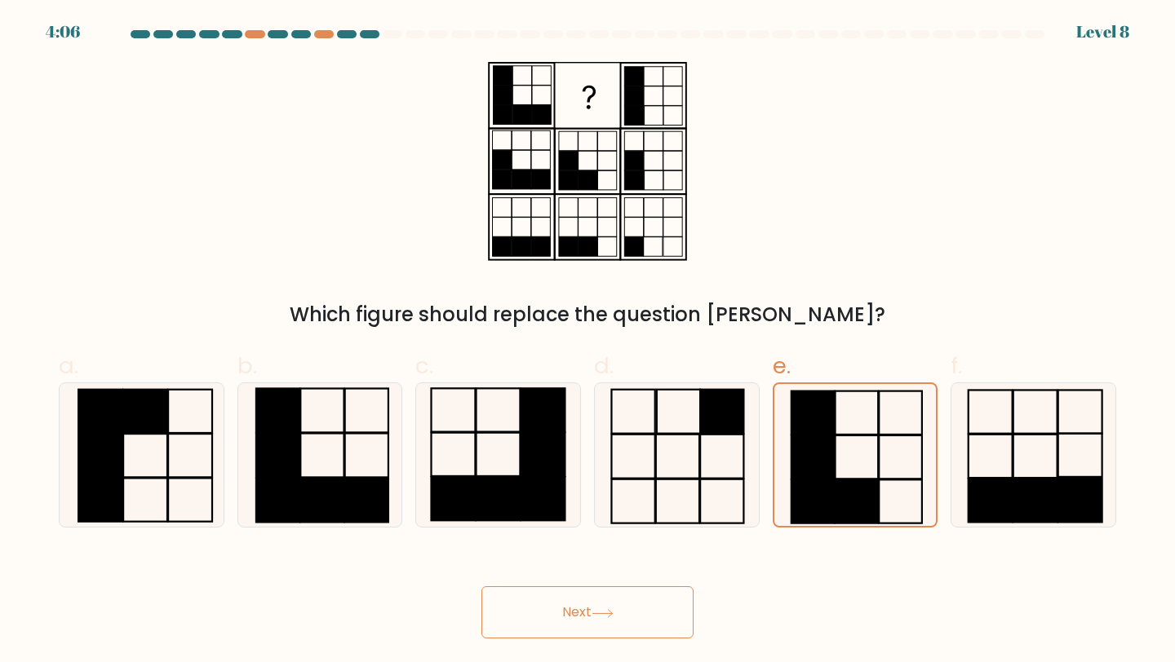
click at [591, 622] on button "Next" at bounding box center [587, 613] width 212 height 52
